Goal: Transaction & Acquisition: Download file/media

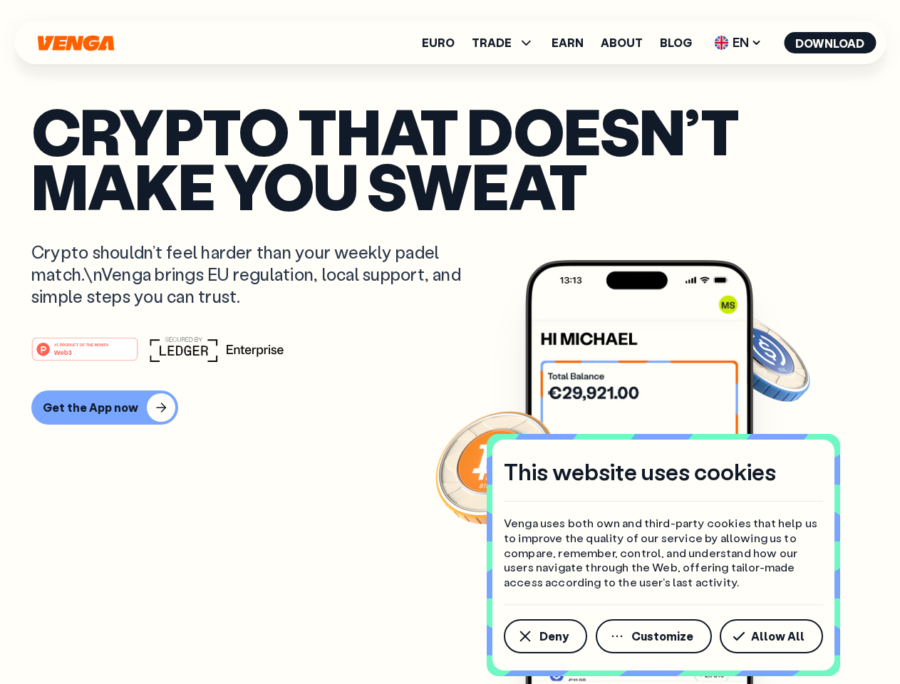
click at [449, 342] on div "#1 PRODUCT OF THE MONTH Web3" at bounding box center [449, 349] width 837 height 26
click at [544, 636] on span "Deny" at bounding box center [553, 635] width 29 height 11
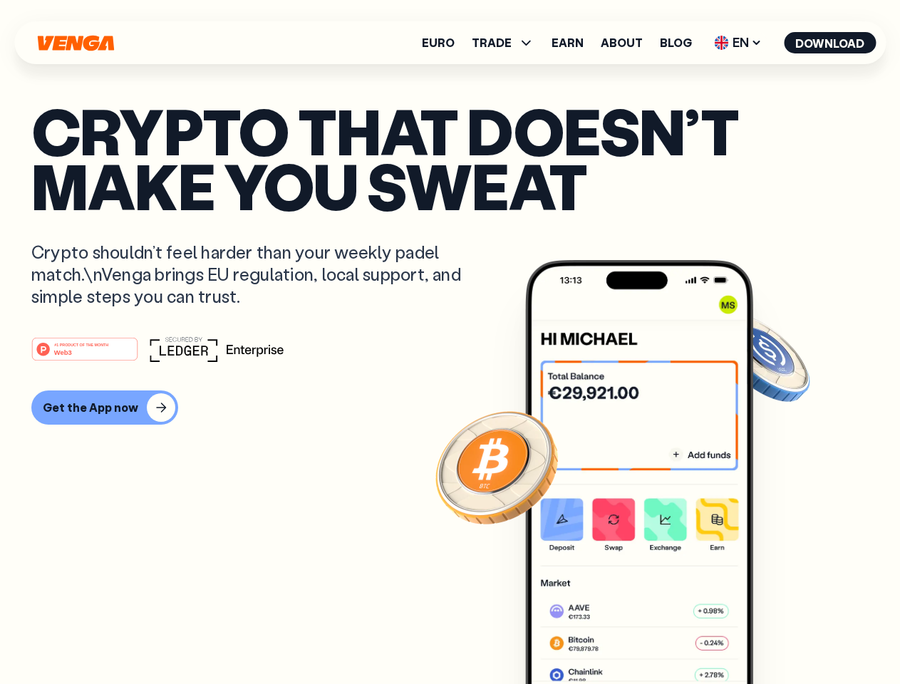
click at [655, 636] on img at bounding box center [639, 498] width 228 height 477
click at [773, 636] on article "Crypto that doesn’t make you sweat Crypto shouldn’t feel harder than your weekl…" at bounding box center [449, 370] width 837 height 534
click at [507, 43] on span "TRADE" at bounding box center [491, 42] width 40 height 11
click at [738, 43] on span "EN" at bounding box center [738, 42] width 58 height 23
click at [830, 43] on button "Download" at bounding box center [829, 42] width 92 height 21
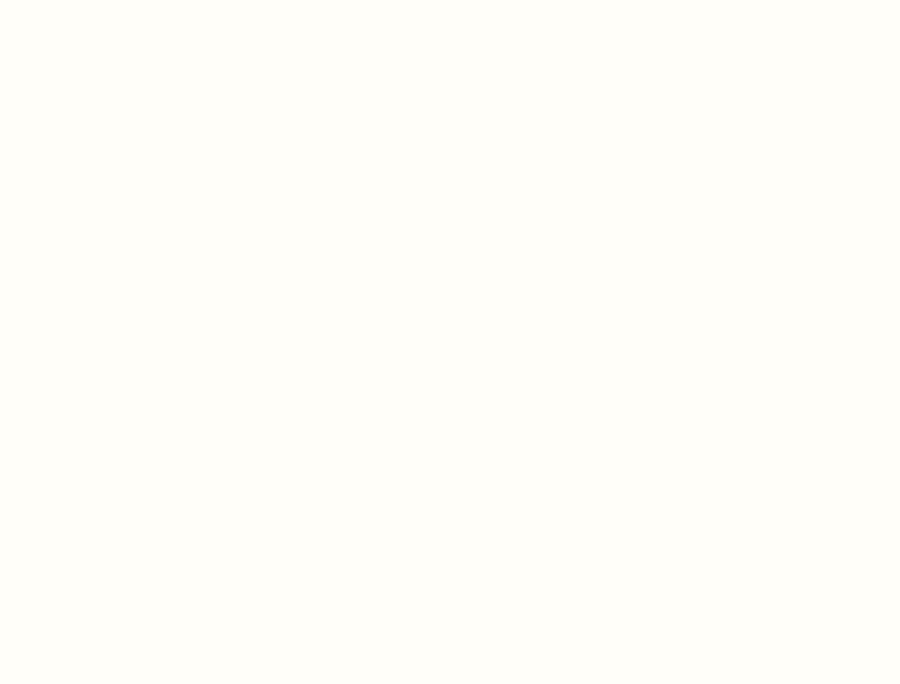
click at [449, 0] on html "This website uses cookies Venga uses both own and third-party cookies that help…" at bounding box center [450, 0] width 900 height 0
click at [103, 0] on html "This website uses cookies Venga uses both own and third-party cookies that help…" at bounding box center [450, 0] width 900 height 0
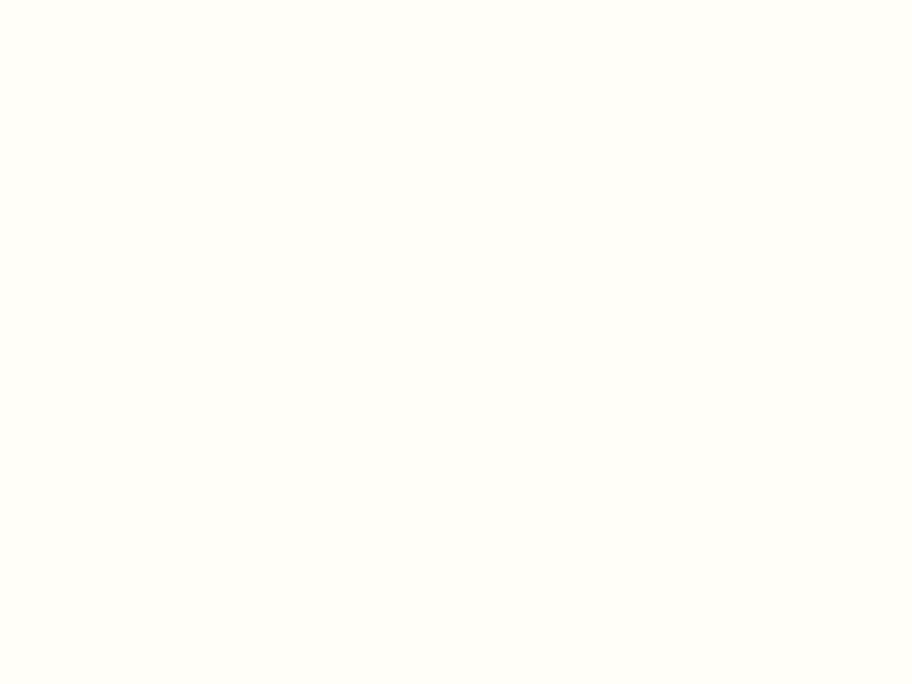
click at [87, 0] on html "This website uses cookies Venga uses both own and third-party cookies that help…" at bounding box center [456, 0] width 912 height 0
